Goal: Check status: Check status

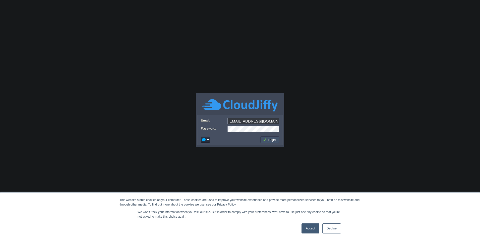
click at [270, 139] on button "Login" at bounding box center [270, 139] width 15 height 5
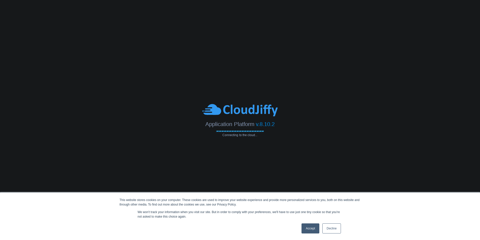
click at [332, 229] on link "Decline" at bounding box center [331, 228] width 19 height 10
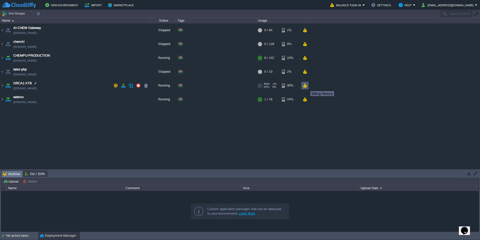
click at [306, 86] on button "button" at bounding box center [305, 85] width 4 height 5
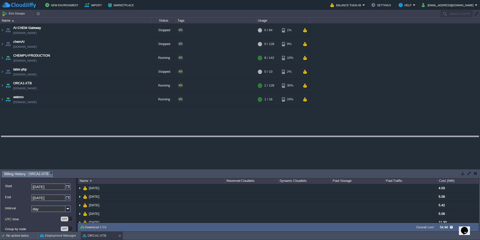
drag, startPoint x: 355, startPoint y: 176, endPoint x: 350, endPoint y: 135, distance: 41.5
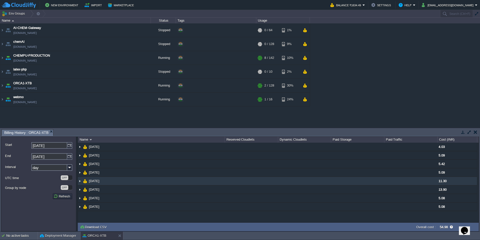
click at [79, 180] on img at bounding box center [80, 181] width 4 height 8
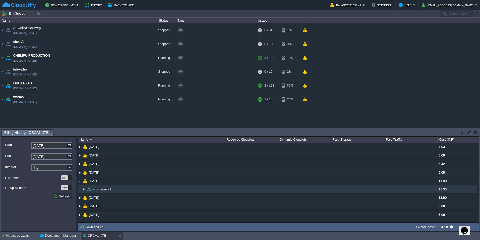
click at [104, 189] on span "xtb-mopac-1" at bounding box center [102, 189] width 20 height 4
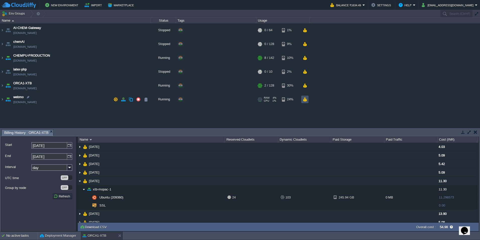
click at [305, 100] on button "button" at bounding box center [305, 99] width 4 height 5
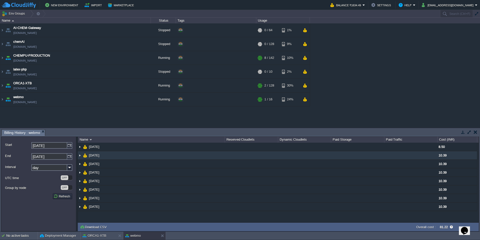
click at [80, 154] on img at bounding box center [80, 155] width 4 height 8
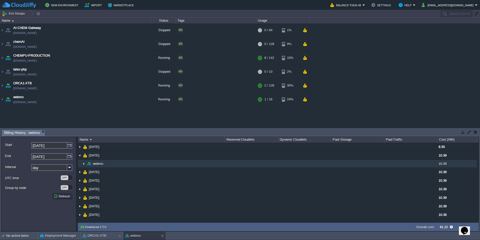
click at [82, 162] on img at bounding box center [84, 163] width 4 height 8
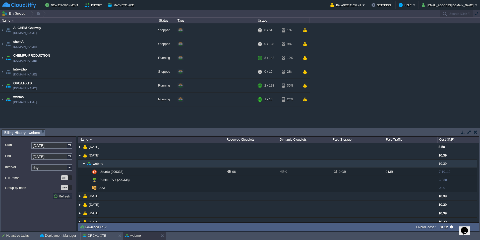
click at [84, 162] on img at bounding box center [84, 163] width 4 height 8
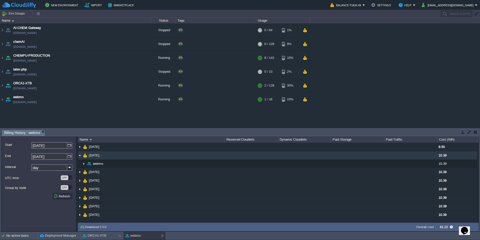
click at [80, 155] on img at bounding box center [80, 155] width 4 height 8
